Goal: Check status: Verify the current state of an ongoing process or item

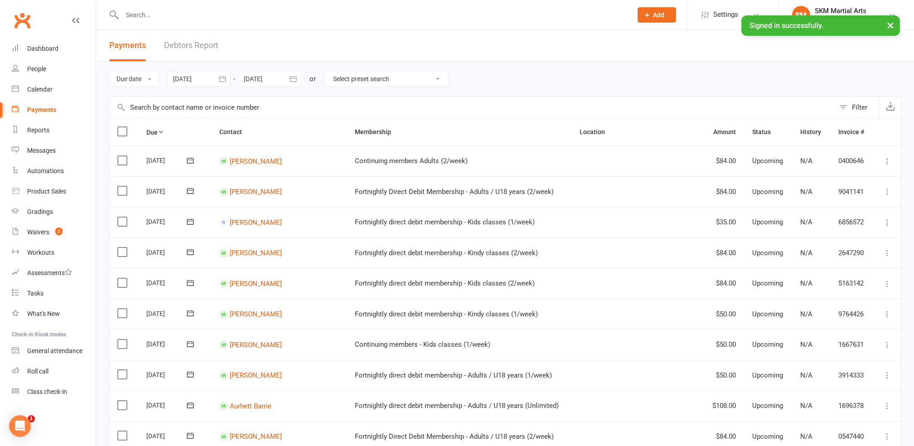
click at [864, 112] on div "Filter" at bounding box center [859, 107] width 15 height 11
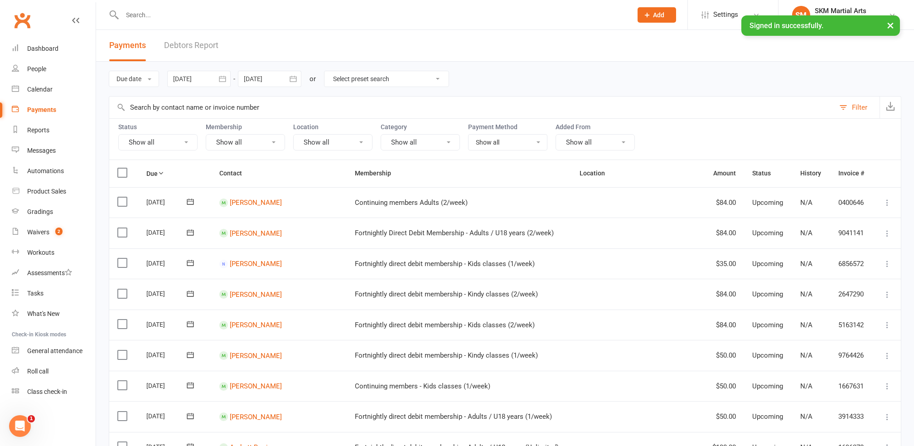
click at [177, 139] on button "Show all" at bounding box center [157, 142] width 79 height 16
click at [176, 188] on link "Upcoming" at bounding box center [169, 181] width 100 height 18
click at [201, 85] on div at bounding box center [198, 79] width 63 height 16
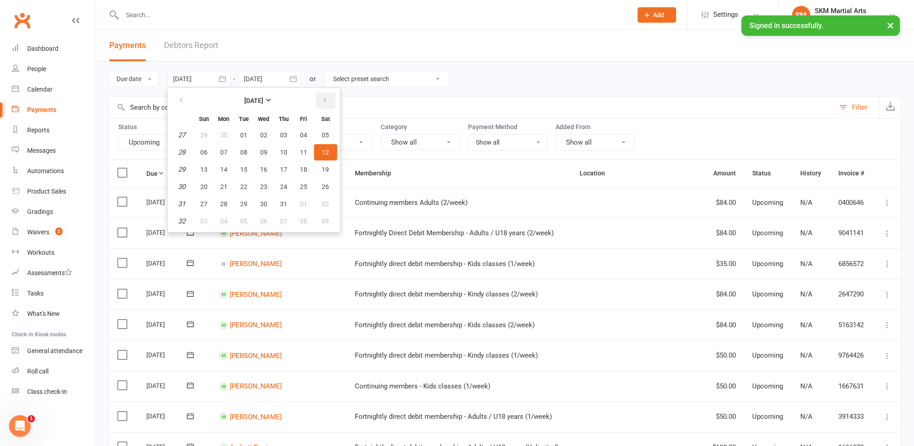
click at [320, 107] on button "button" at bounding box center [325, 100] width 19 height 16
click at [283, 168] on span "14" at bounding box center [283, 169] width 7 height 7
type input "[DATE]"
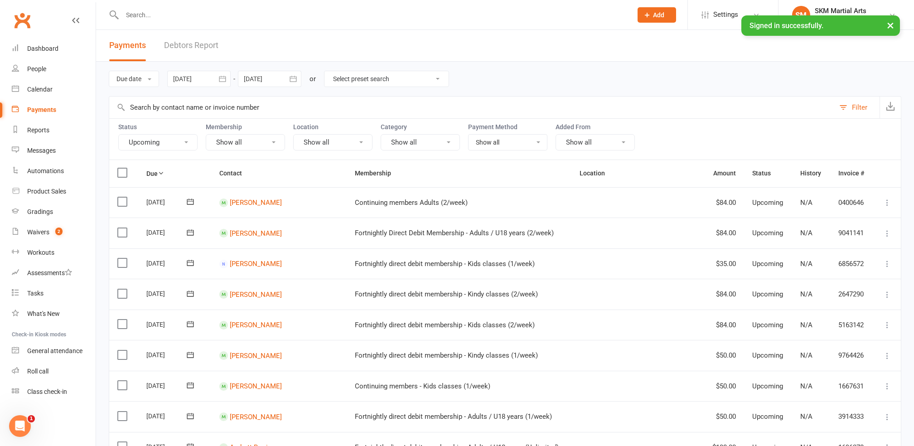
click at [281, 80] on div at bounding box center [269, 79] width 63 height 16
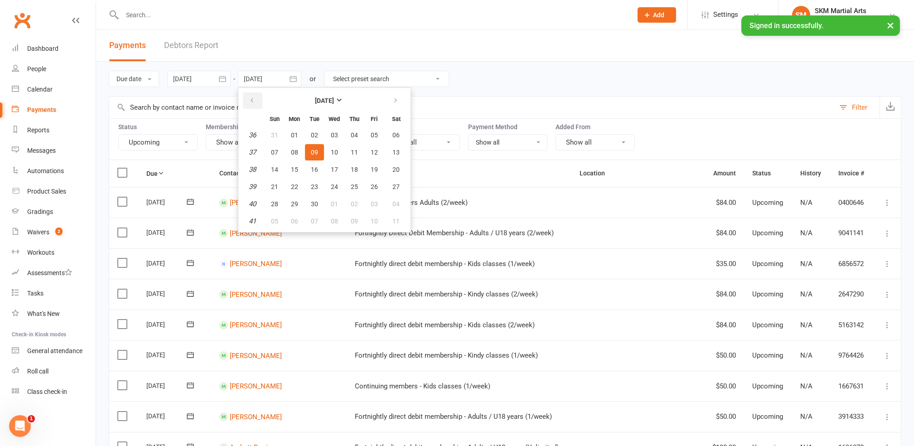
click at [251, 98] on icon "button" at bounding box center [252, 100] width 6 height 7
click at [272, 183] on span "17" at bounding box center [274, 186] width 7 height 7
type input "[DATE]"
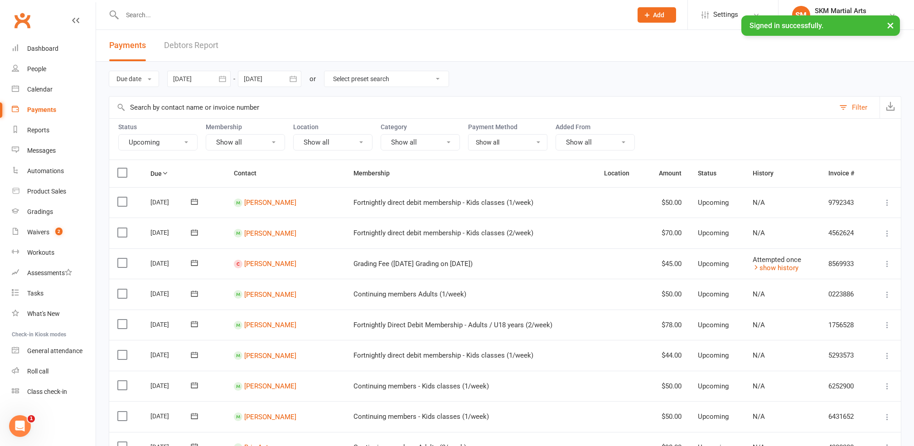
click at [222, 79] on icon "button" at bounding box center [222, 78] width 9 height 9
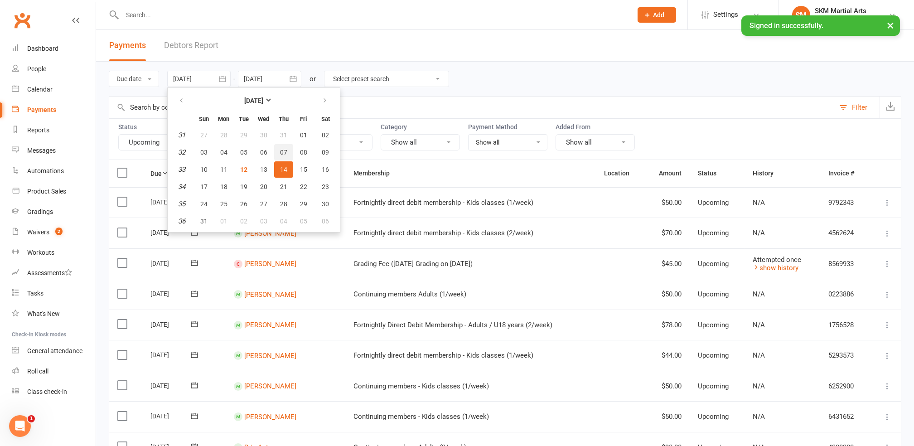
click at [280, 149] on span "07" at bounding box center [283, 152] width 7 height 7
type input "[DATE]"
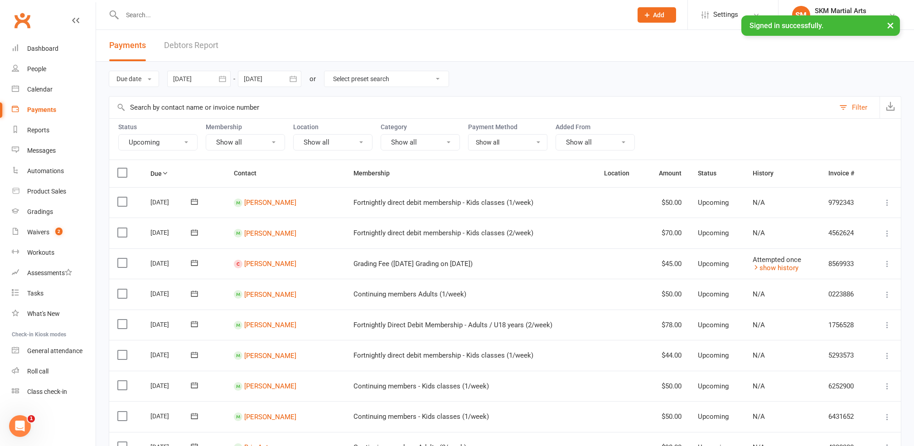
click at [277, 81] on div at bounding box center [269, 79] width 63 height 16
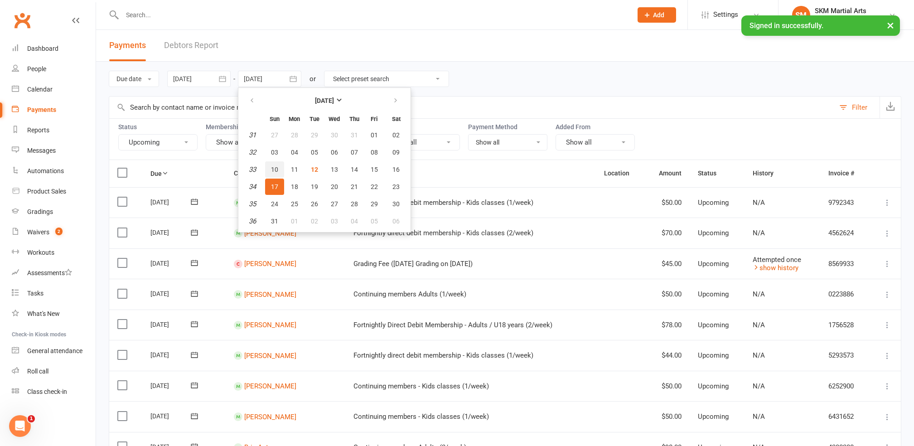
click at [270, 172] on button "10" at bounding box center [274, 169] width 19 height 16
type input "[DATE]"
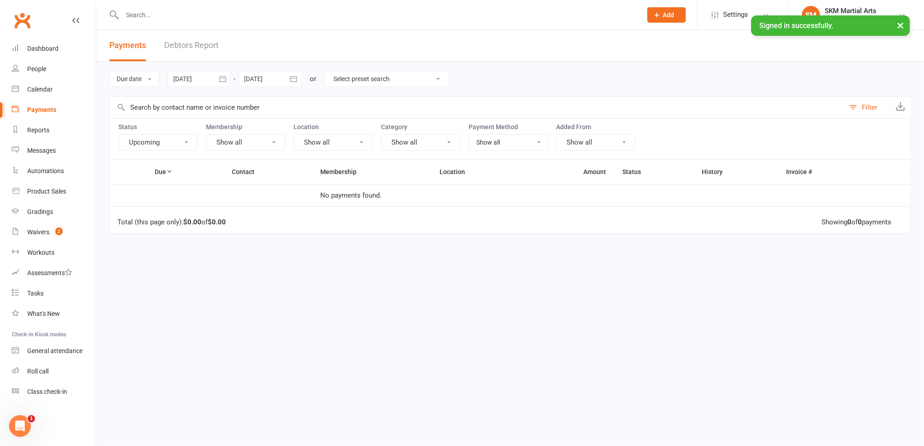
click at [163, 147] on button "Upcoming" at bounding box center [157, 142] width 79 height 16
click at [146, 212] on link "Paid" at bounding box center [169, 218] width 100 height 18
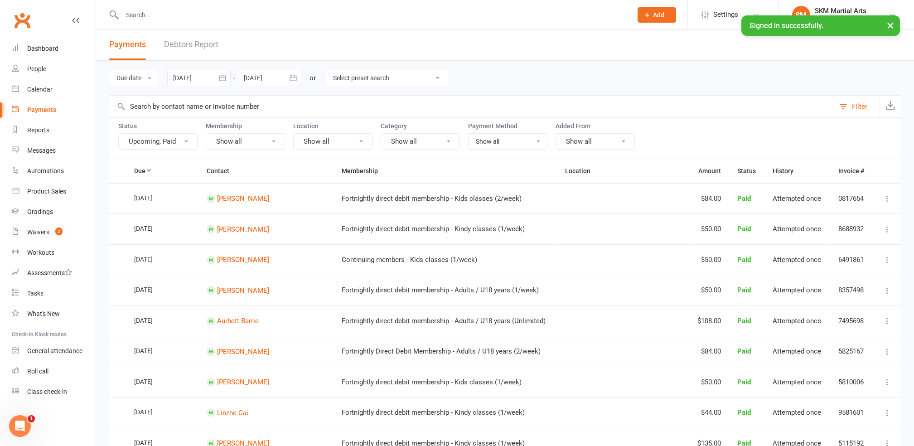
scroll to position [0, 0]
click at [227, 76] on icon "button" at bounding box center [222, 78] width 9 height 9
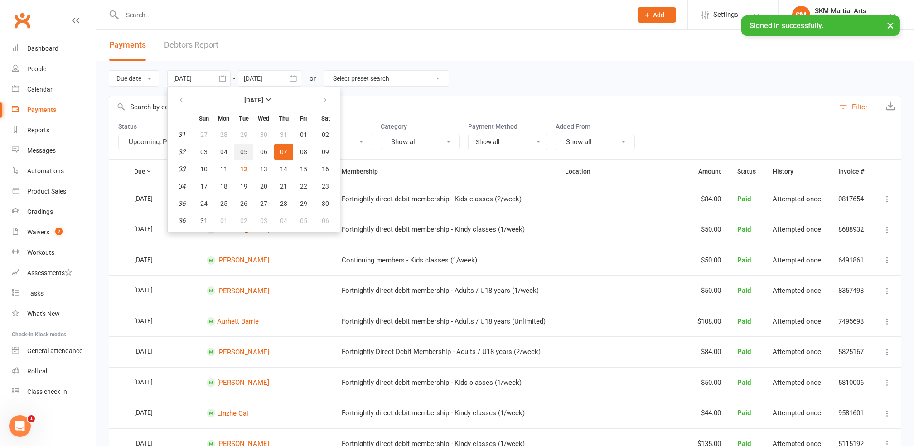
click at [242, 148] on span "05" at bounding box center [243, 151] width 7 height 7
type input "[DATE]"
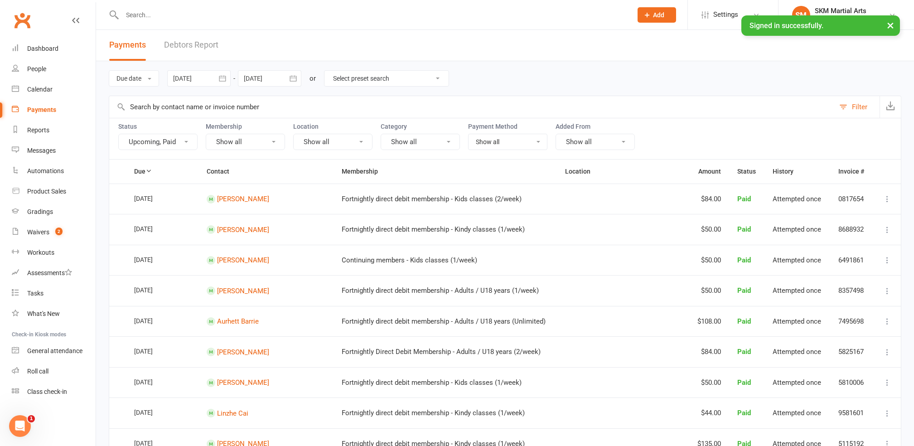
click at [280, 84] on div at bounding box center [269, 78] width 63 height 16
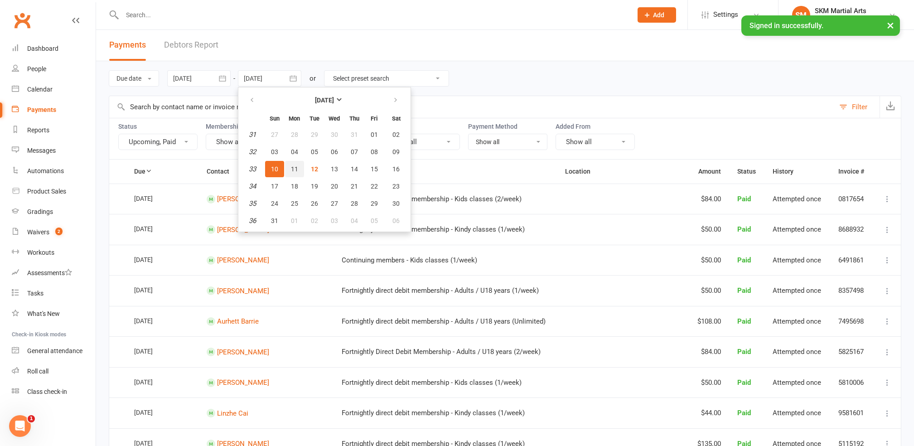
click at [293, 165] on span "11" at bounding box center [294, 168] width 7 height 7
type input "[DATE]"
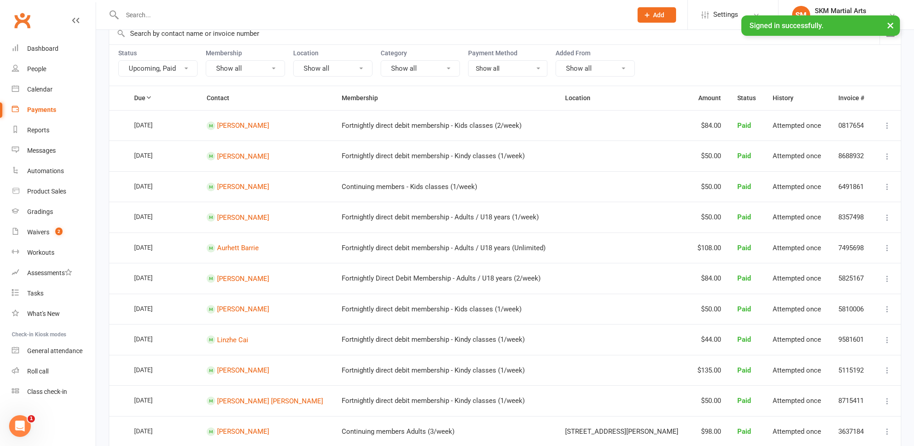
scroll to position [0, 0]
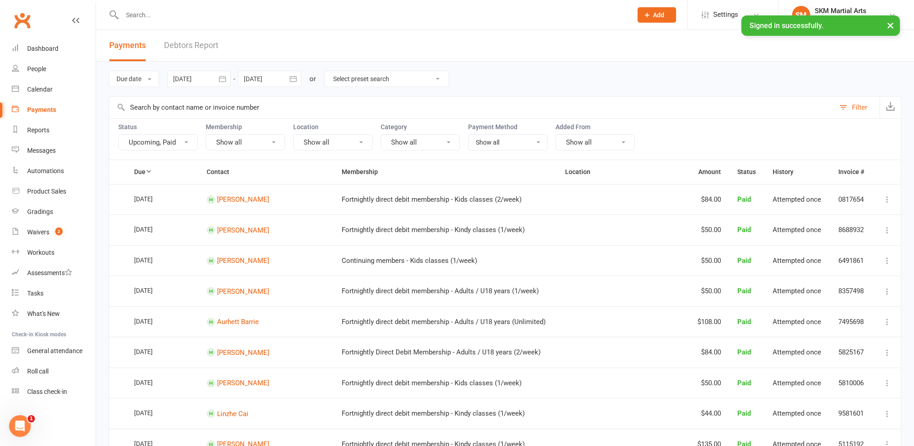
click at [187, 147] on button "Upcoming, Paid" at bounding box center [157, 142] width 79 height 16
click at [149, 230] on link "Failed" at bounding box center [169, 236] width 100 height 18
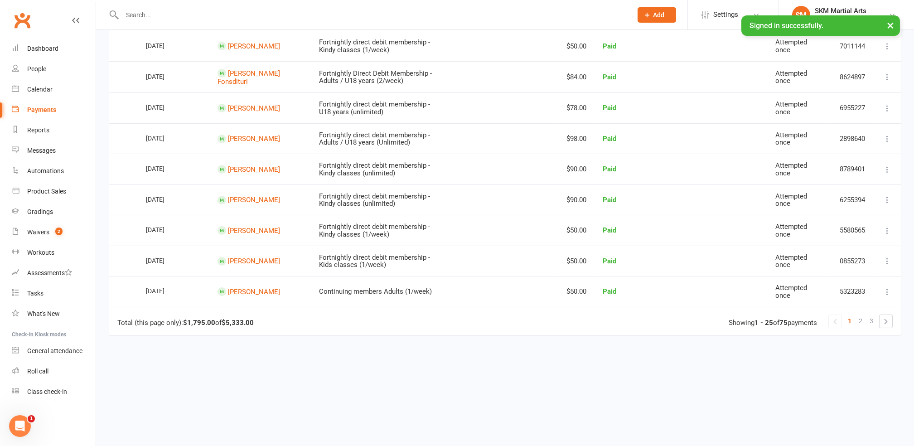
scroll to position [665, 0]
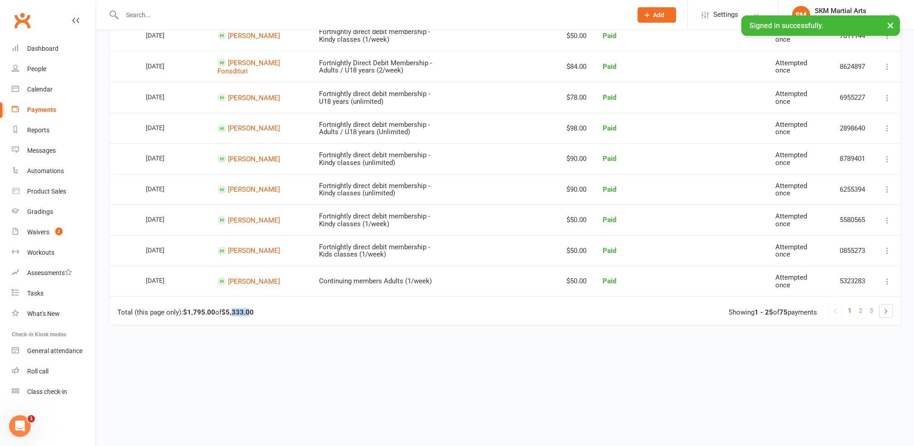
drag, startPoint x: 235, startPoint y: 318, endPoint x: 250, endPoint y: 321, distance: 15.3
click at [250, 316] on strong "$5,333.00" at bounding box center [238, 312] width 32 height 8
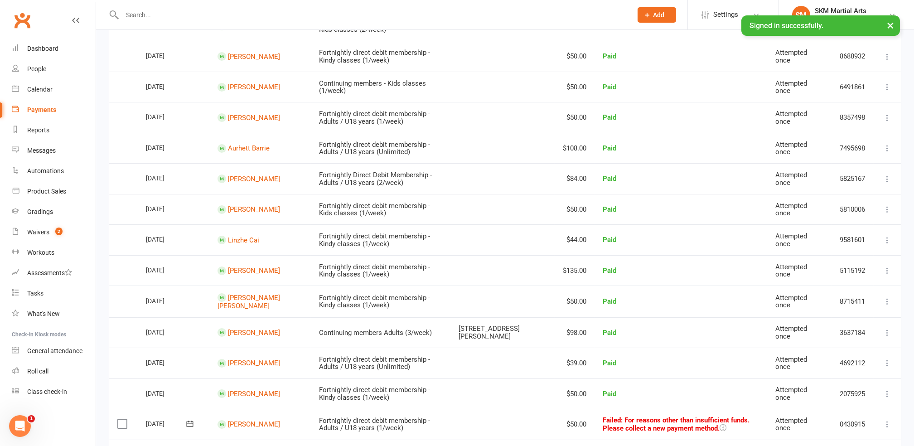
scroll to position [242, 0]
